Goal: Task Accomplishment & Management: Use online tool/utility

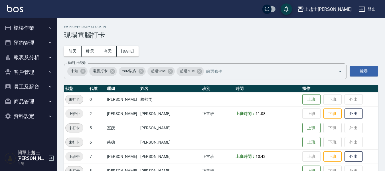
scroll to position [57, 0]
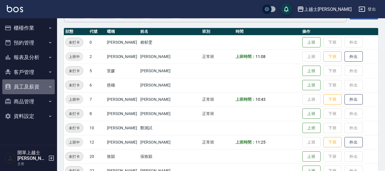
drag, startPoint x: 0, startPoint y: 0, endPoint x: 32, endPoint y: 86, distance: 92.2
click at [32, 86] on button "員工及薪資" at bounding box center [28, 86] width 52 height 15
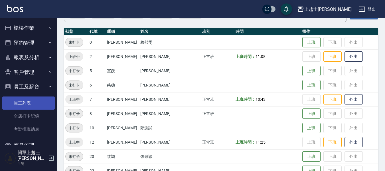
click at [17, 100] on link "員工列表" at bounding box center [28, 102] width 52 height 13
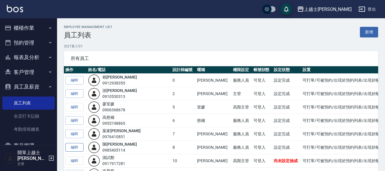
click at [73, 147] on link "編輯" at bounding box center [74, 147] width 18 height 9
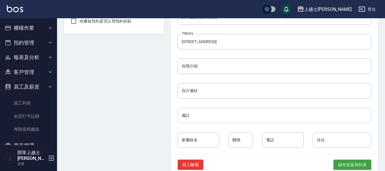
scroll to position [284, 0]
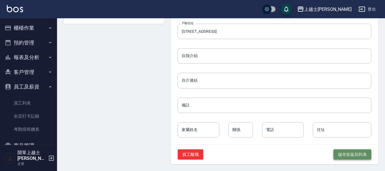
click at [351, 153] on button "儲存並返回列表" at bounding box center [352, 154] width 38 height 11
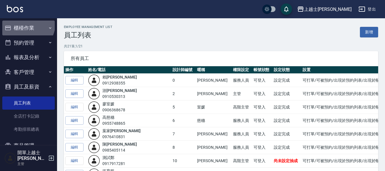
click at [27, 24] on button "櫃檯作業" at bounding box center [28, 28] width 52 height 15
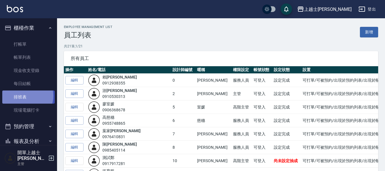
click at [24, 96] on link "排班表" at bounding box center [28, 96] width 52 height 13
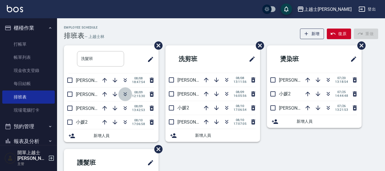
click at [128, 93] on icon "button" at bounding box center [125, 94] width 7 height 7
click at [229, 94] on icon "button" at bounding box center [226, 93] width 7 height 7
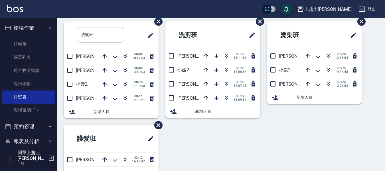
scroll to position [29, 0]
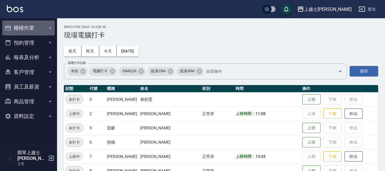
click at [34, 33] on button "櫃檯作業" at bounding box center [28, 28] width 52 height 15
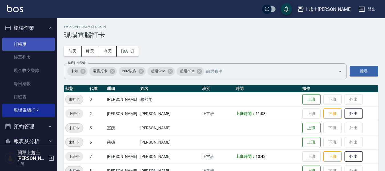
click at [28, 43] on link "打帳單" at bounding box center [28, 44] width 52 height 13
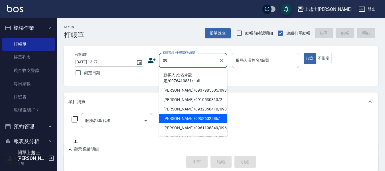
type input "[PERSON_NAME]/0952602586/"
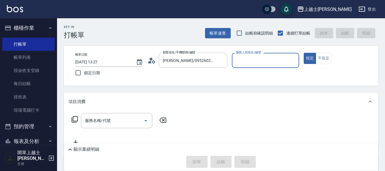
type input "[PERSON_NAME]-12"
click at [304, 53] on button "指定" at bounding box center [310, 58] width 12 height 11
type button "true"
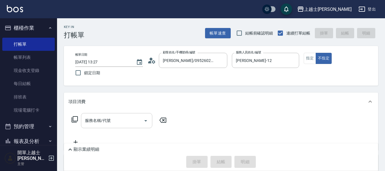
click at [116, 115] on div "服務名稱/代號" at bounding box center [116, 120] width 71 height 15
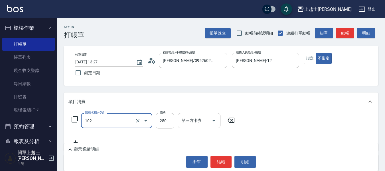
type input "精油洗髮(102)"
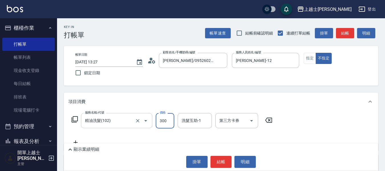
type input "300"
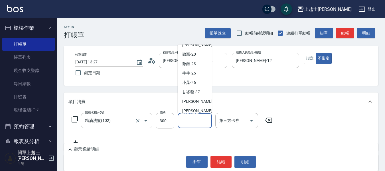
scroll to position [2, 0]
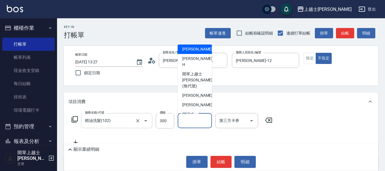
type input "[PERSON_NAME]-22"
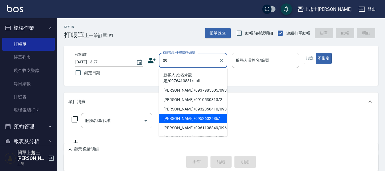
type input "[PERSON_NAME]/0952602586/"
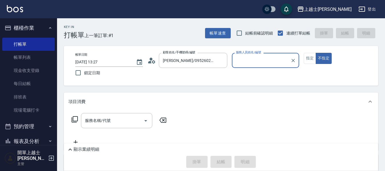
type input "[PERSON_NAME]-12"
click at [316, 53] on button "不指定" at bounding box center [324, 58] width 16 height 11
type button "false"
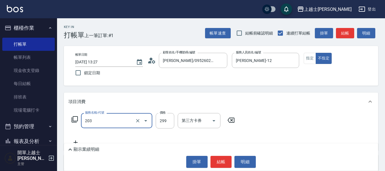
type input "B級洗+剪(203)"
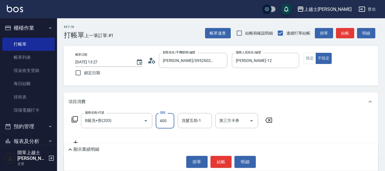
type input "400"
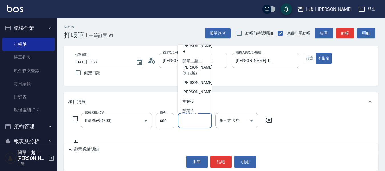
scroll to position [25, 0]
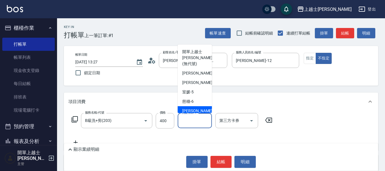
type input "[PERSON_NAME]-7"
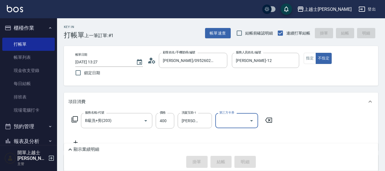
type input "[DATE] 13:42"
